Goal: Transaction & Acquisition: Purchase product/service

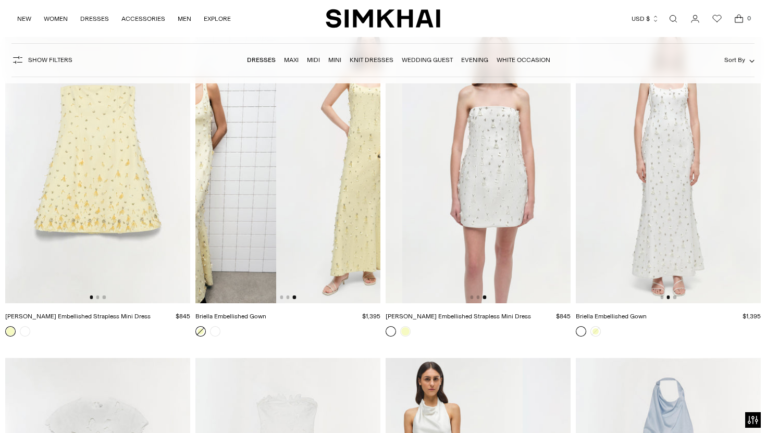
scroll to position [5623, 0]
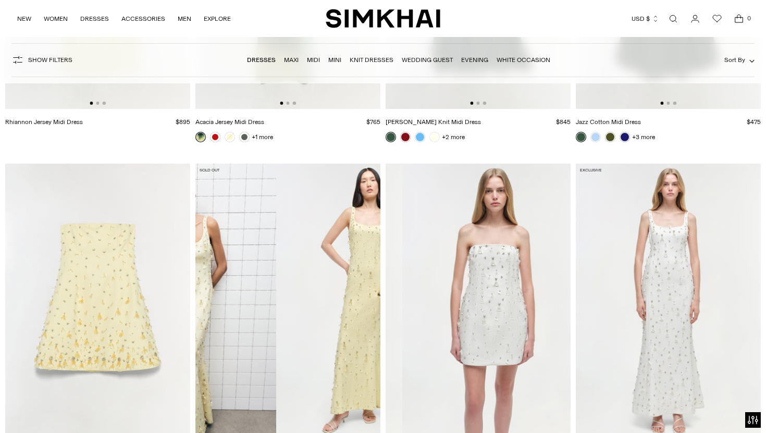
click at [646, 168] on img at bounding box center [668, 303] width 185 height 278
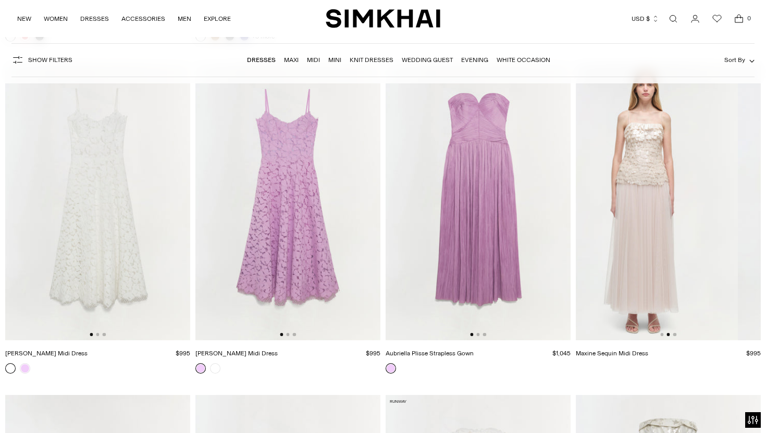
scroll to position [0, 370]
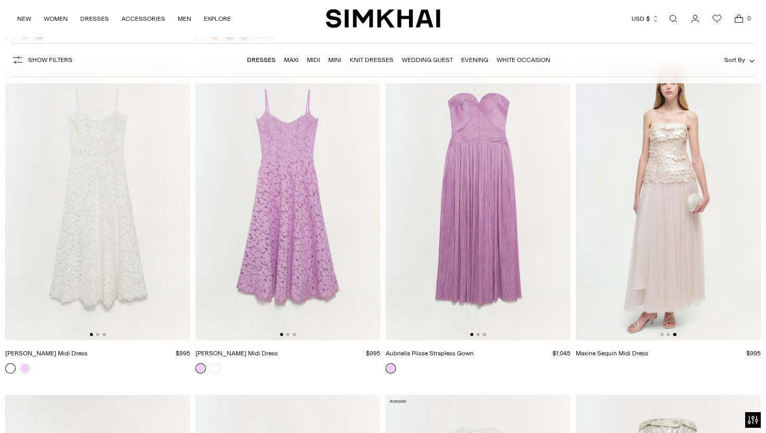
click at [643, 256] on img at bounding box center [668, 202] width 185 height 278
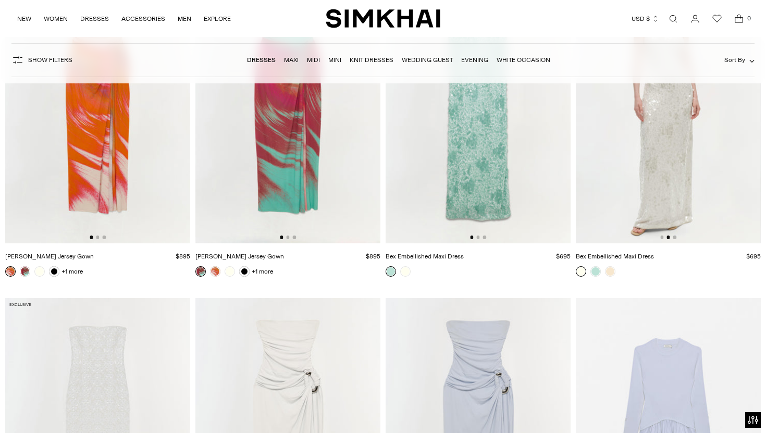
scroll to position [0, 185]
click at [643, 188] on img at bounding box center [668, 105] width 185 height 278
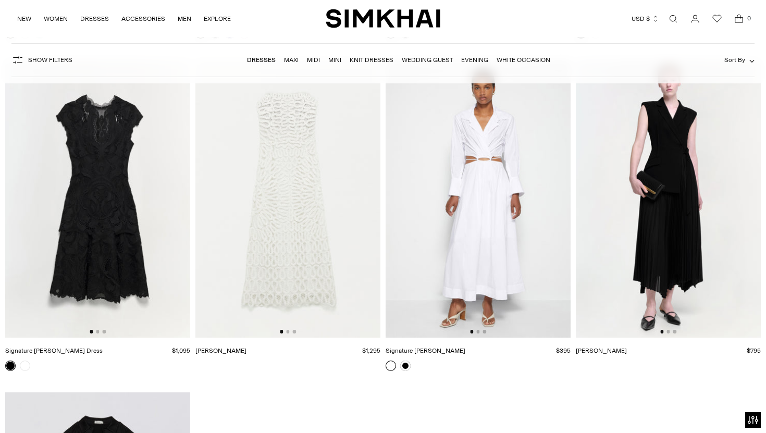
scroll to position [14590, 0]
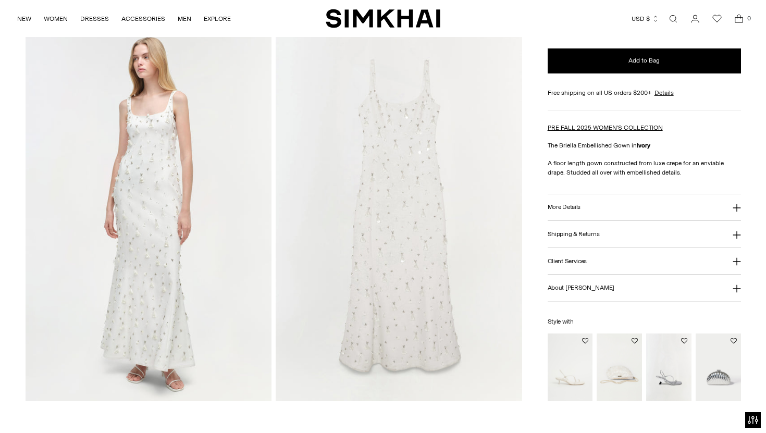
scroll to position [790, 0]
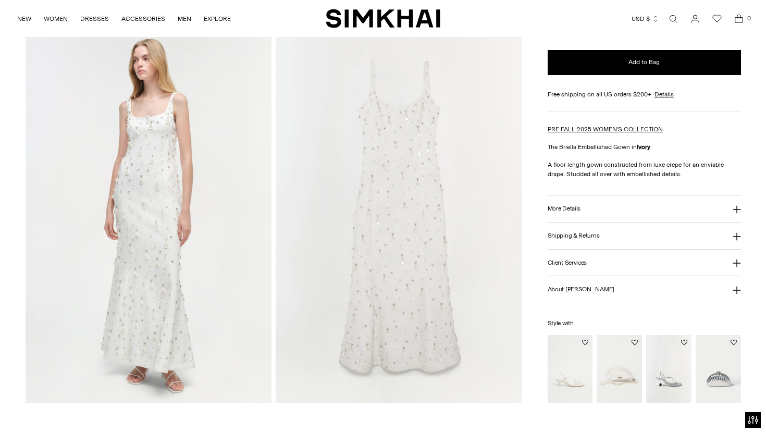
click at [146, 154] on img at bounding box center [149, 217] width 246 height 369
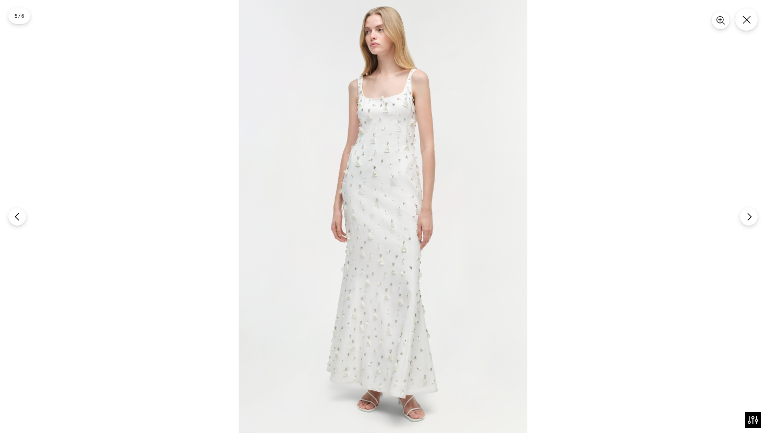
click at [351, 174] on img at bounding box center [383, 216] width 289 height 433
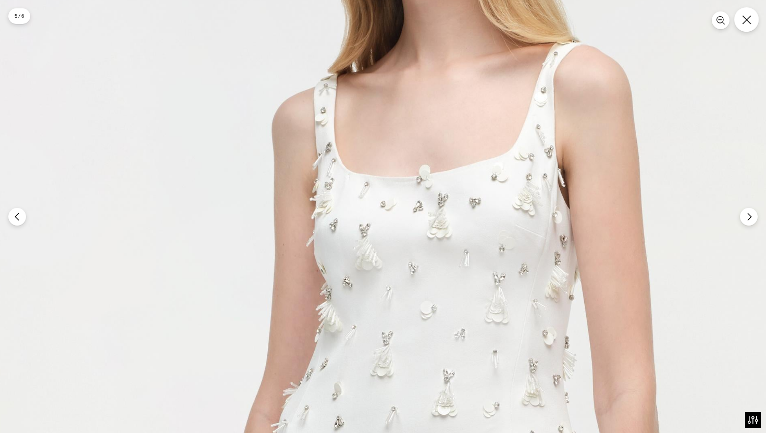
click at [746, 29] on button "Close" at bounding box center [746, 19] width 24 height 24
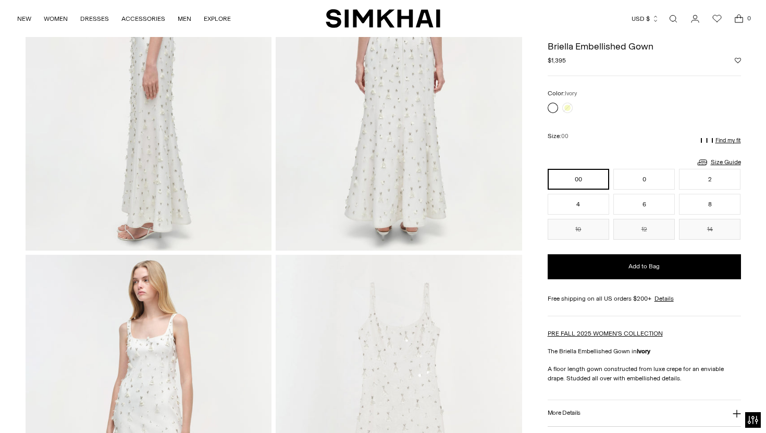
scroll to position [570, 0]
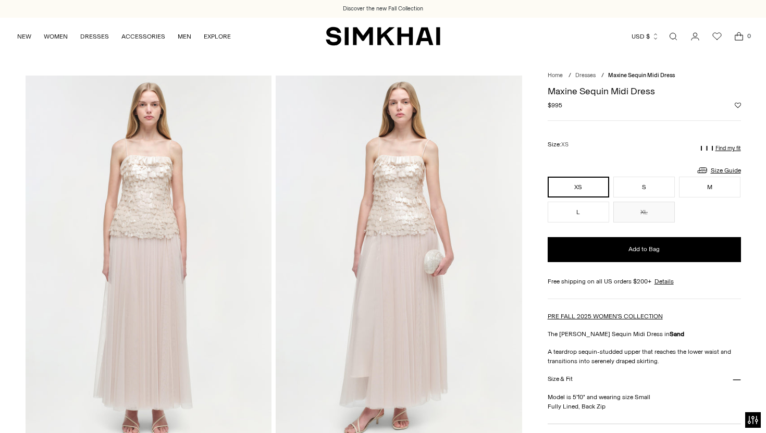
click at [399, 197] on img at bounding box center [399, 260] width 246 height 369
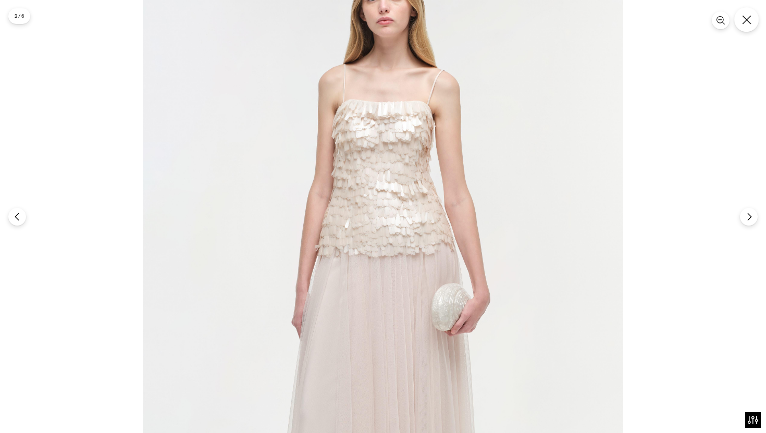
click at [750, 27] on button "Close" at bounding box center [746, 19] width 24 height 24
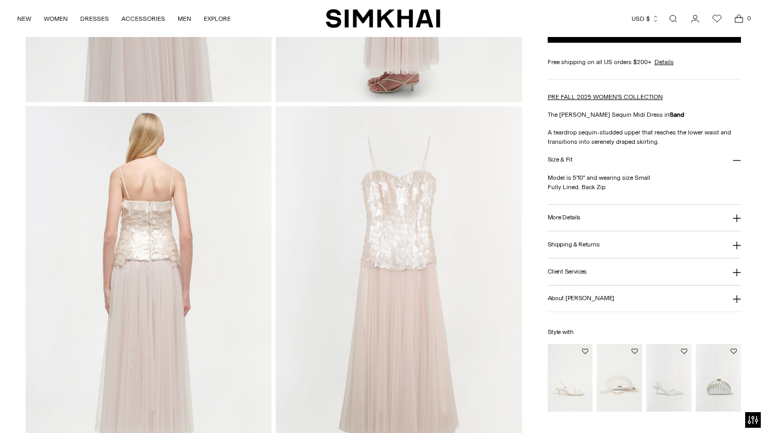
scroll to position [820, 0]
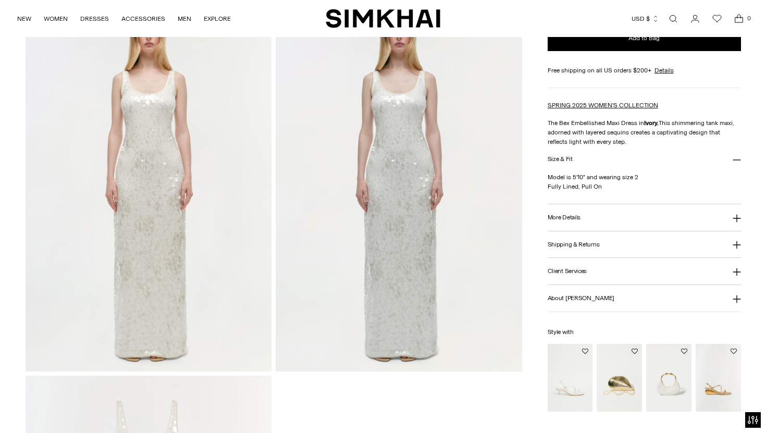
scroll to position [830, 0]
